Goal: Information Seeking & Learning: Compare options

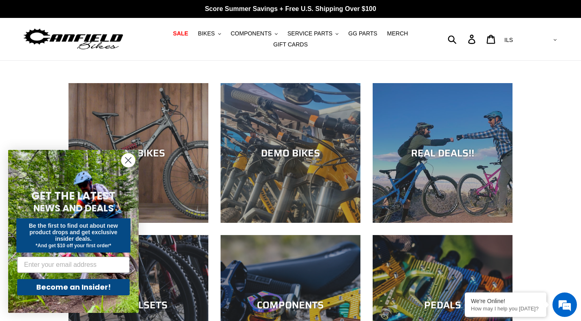
click at [128, 157] on circle "Close dialog" at bounding box center [128, 160] width 13 height 13
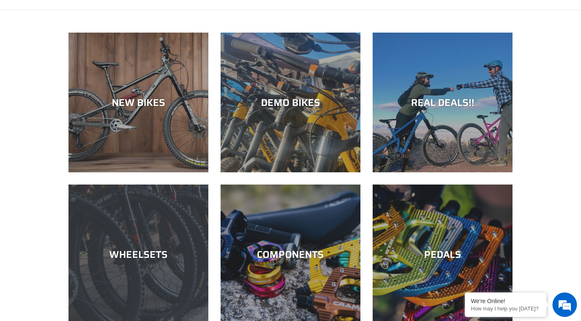
scroll to position [50, 0]
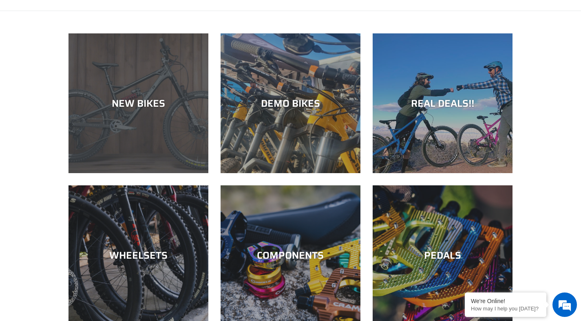
click at [164, 173] on div "NEW BIKES" at bounding box center [139, 173] width 140 height 0
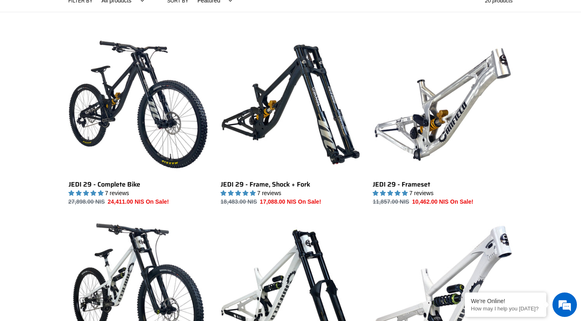
scroll to position [196, 0]
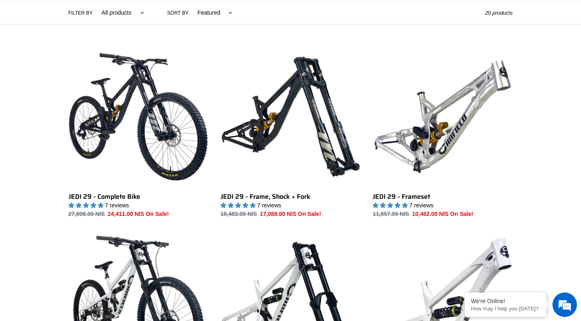
click at [116, 14] on select "All products 275 29er balance BFCM23 BFCM24 CBF Downhill Enduro Full Suspension…" at bounding box center [120, 13] width 53 height 22
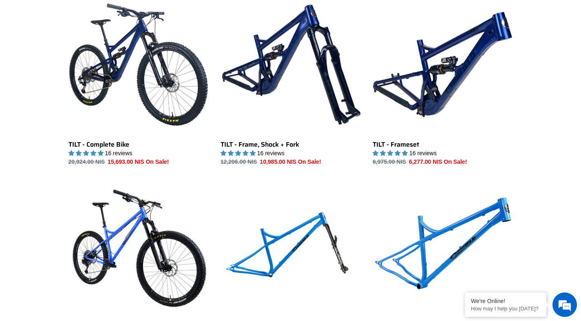
scroll to position [1005, 0]
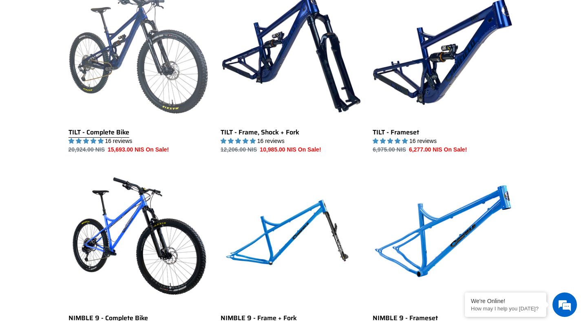
click at [100, 128] on link "TILT - Complete Bike" at bounding box center [139, 68] width 140 height 172
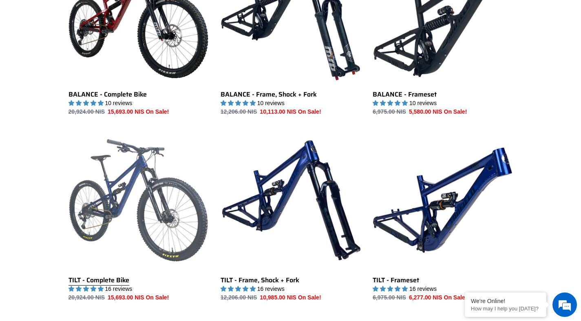
scroll to position [856, 0]
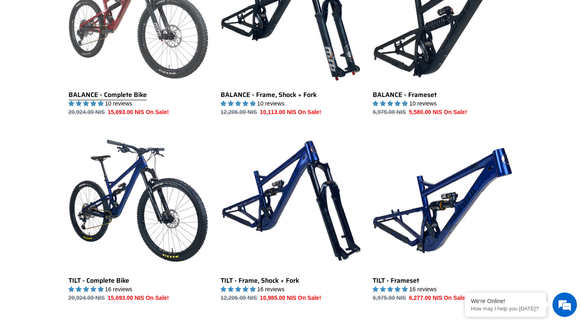
click at [122, 71] on link "BALANCE - Complete Bike" at bounding box center [139, 31] width 140 height 172
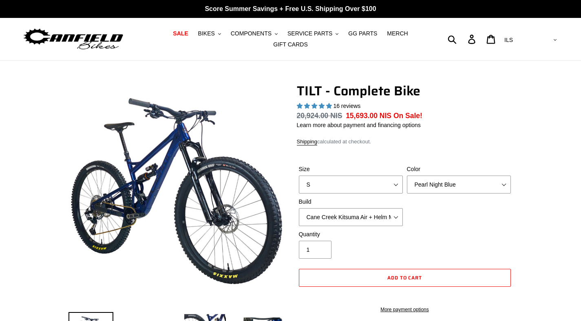
select select "highest-rating"
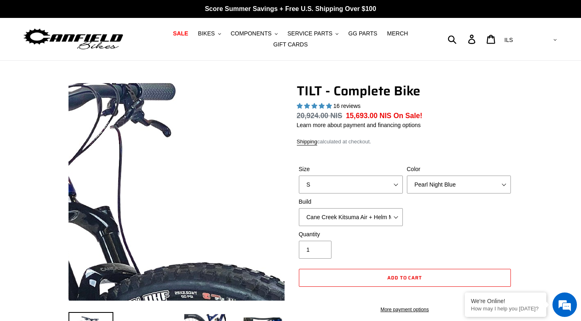
scroll to position [46, 0]
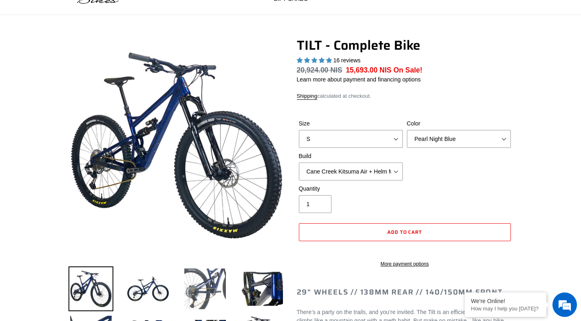
click at [216, 277] on img at bounding box center [205, 289] width 45 height 45
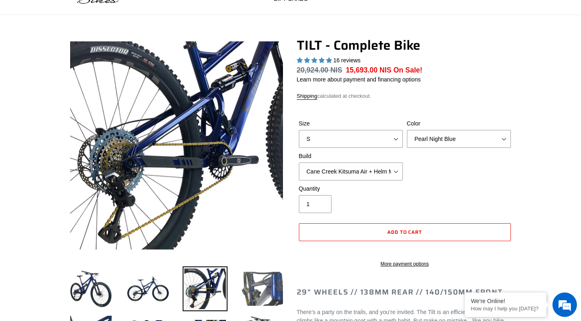
click at [255, 280] on img at bounding box center [262, 289] width 45 height 45
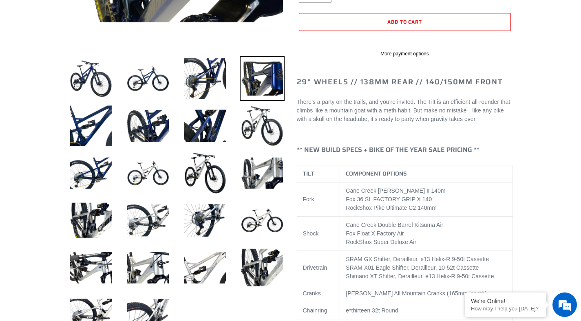
scroll to position [257, 0]
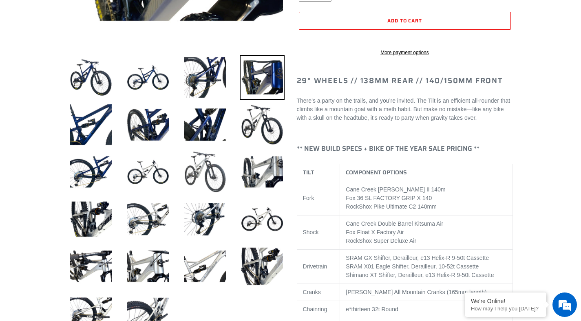
click at [209, 185] on img at bounding box center [205, 172] width 45 height 45
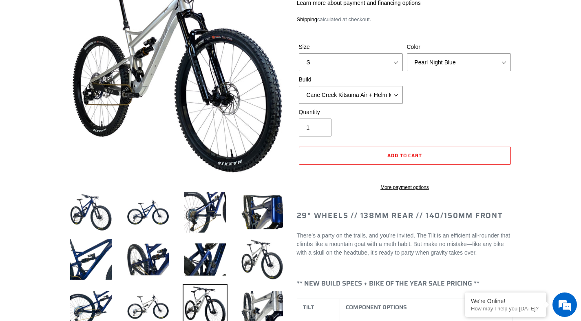
scroll to position [122, 0]
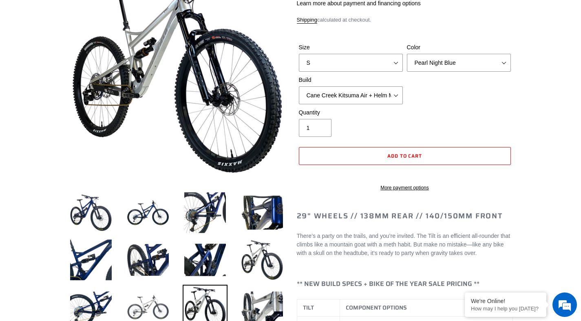
click at [144, 304] on img at bounding box center [148, 307] width 45 height 45
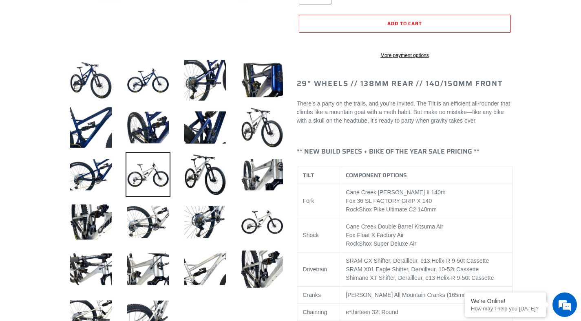
scroll to position [271, 0]
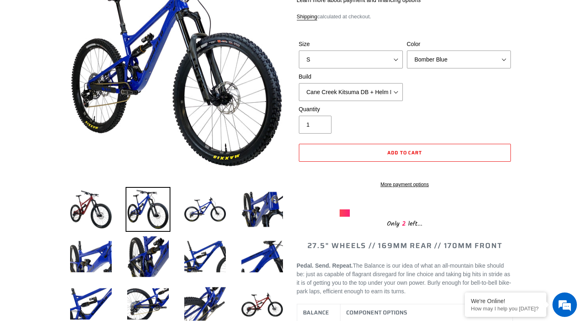
scroll to position [125, 0]
